Goal: Check status

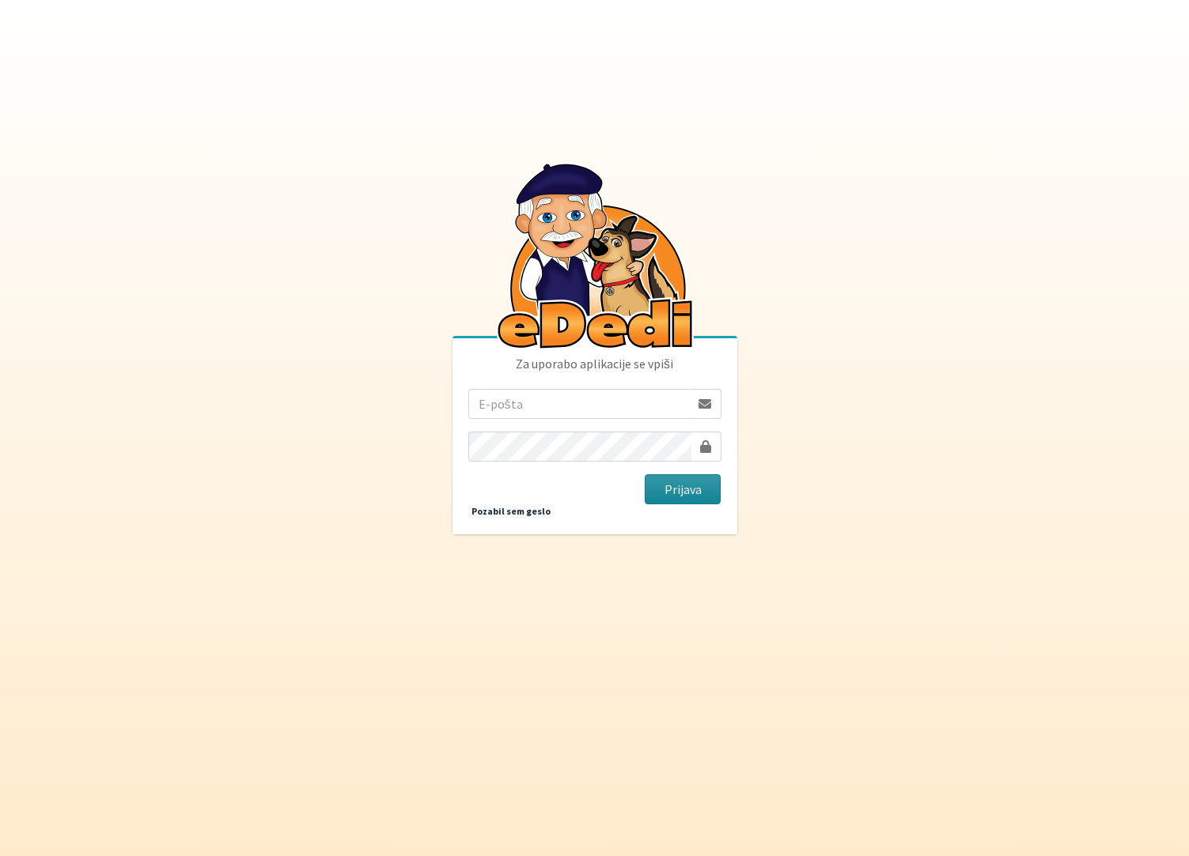
type input "[EMAIL_ADDRESS][PERSON_NAME][DOMAIN_NAME]"
click at [663, 496] on button "Prijava" at bounding box center [682, 489] width 77 height 30
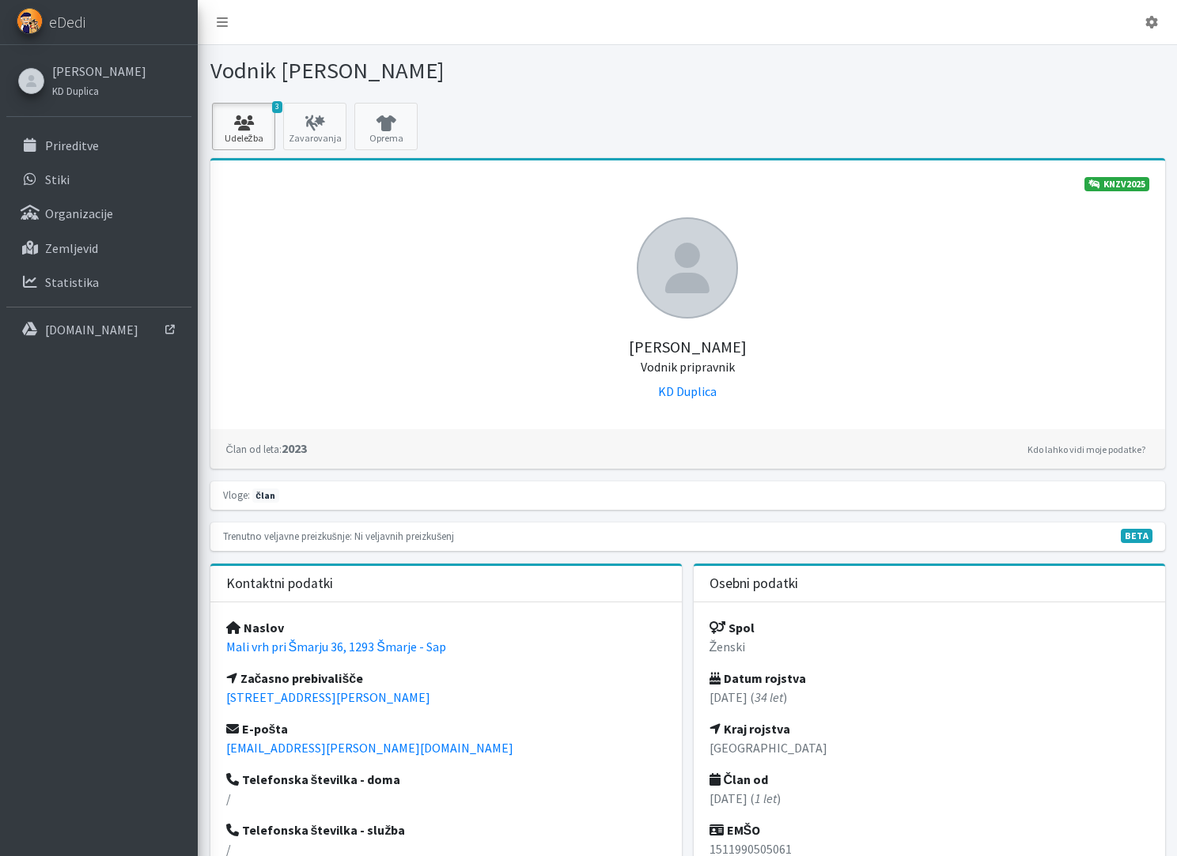
click at [267, 123] on icon at bounding box center [244, 123] width 54 height 16
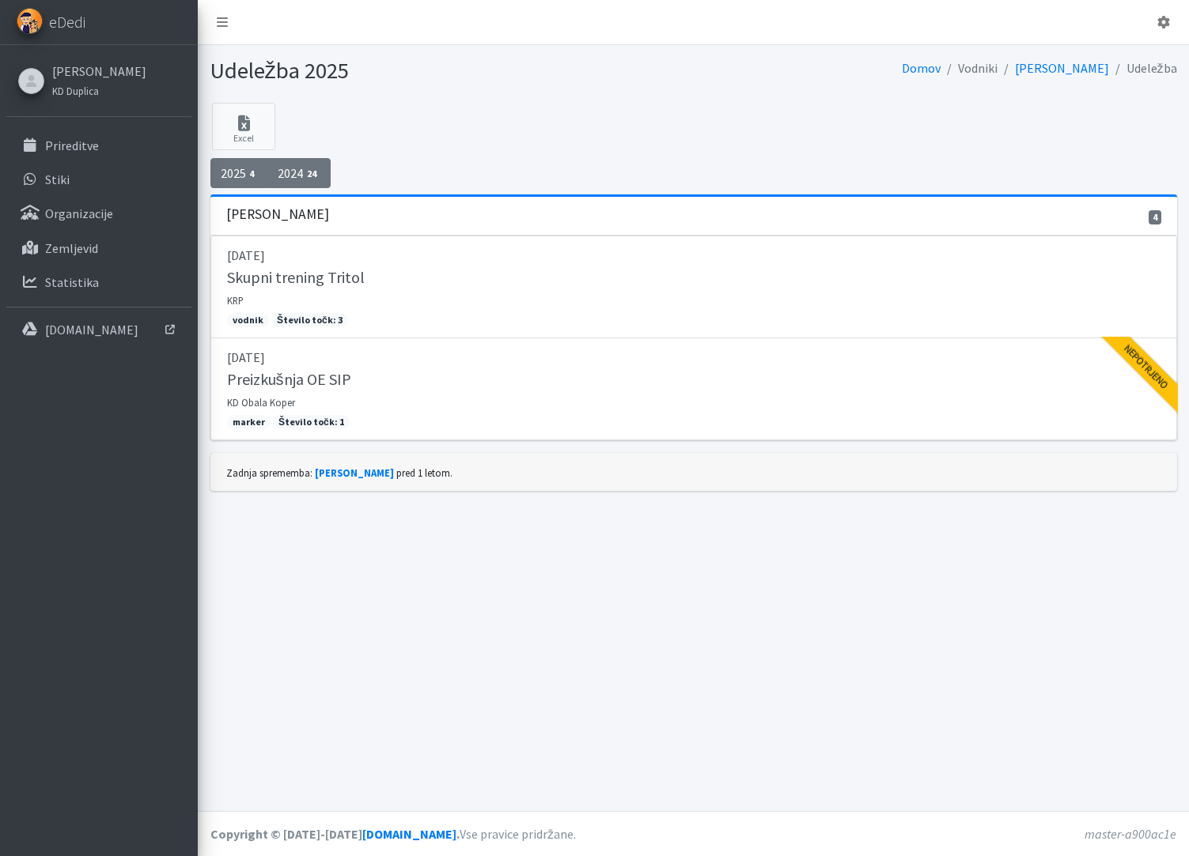
click at [319, 183] on link "2024 24" at bounding box center [298, 173] width 63 height 30
